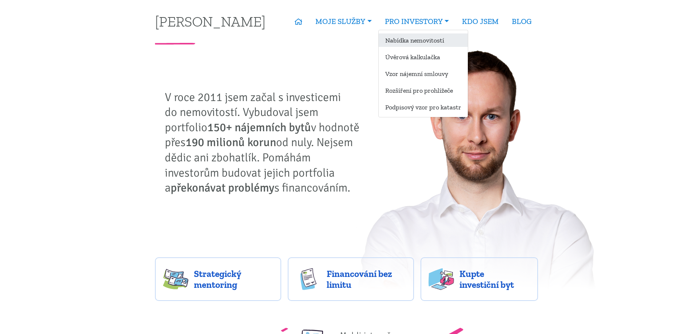
click at [416, 41] on link "Nabídka nemovitostí" at bounding box center [422, 39] width 89 height 13
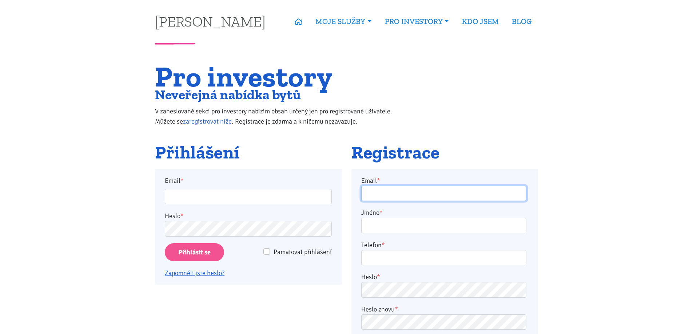
type input "[EMAIL_ADDRESS][DOMAIN_NAME]"
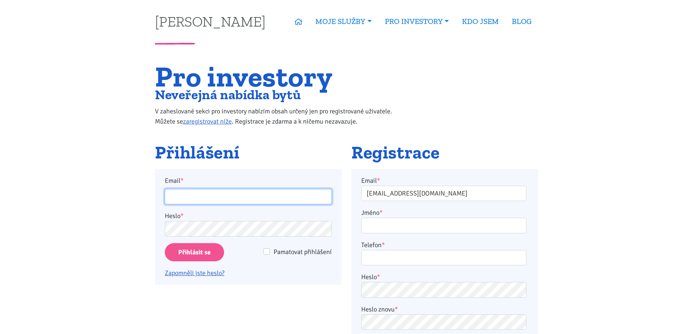
type input "[EMAIL_ADDRESS][DOMAIN_NAME]"
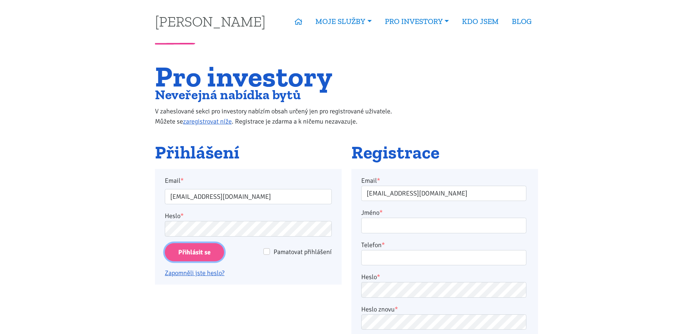
click at [188, 253] on input "Přihlásit se" at bounding box center [194, 252] width 59 height 19
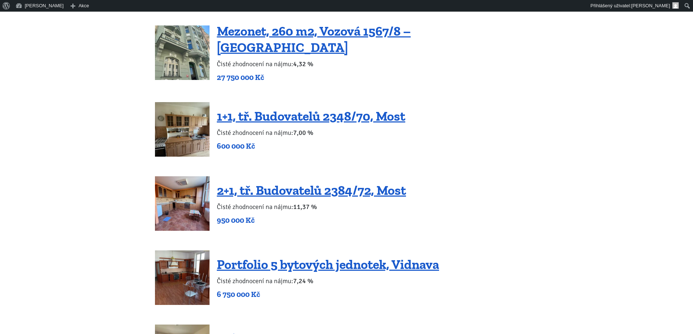
scroll to position [1329, 0]
